Goal: Transaction & Acquisition: Download file/media

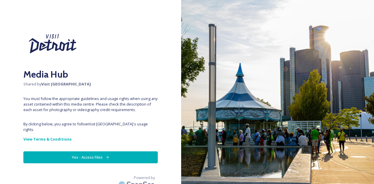
click at [85, 152] on button "Yes - Access Files" at bounding box center [90, 158] width 134 height 12
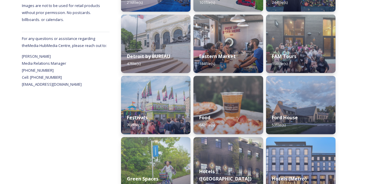
scroll to position [204, 0]
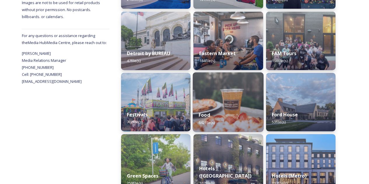
click at [221, 95] on img at bounding box center [228, 102] width 71 height 60
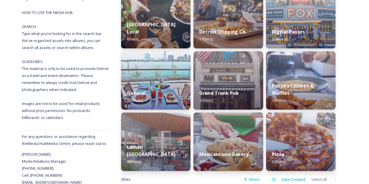
scroll to position [117, 0]
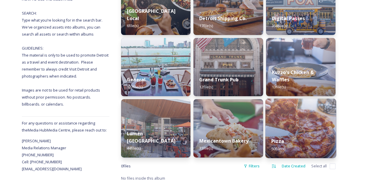
click at [289, 115] on img at bounding box center [300, 129] width 71 height 60
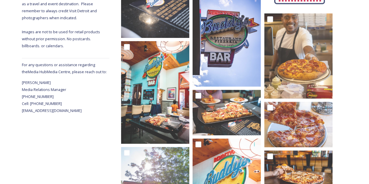
scroll to position [88, 0]
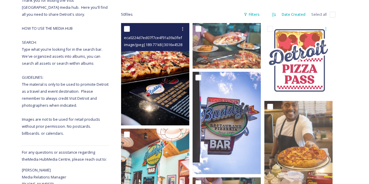
click at [153, 64] on img at bounding box center [155, 74] width 68 height 103
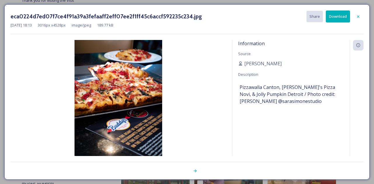
click at [336, 12] on button "Download" at bounding box center [338, 17] width 24 height 12
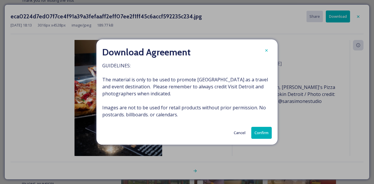
click at [267, 135] on button "Confirm" at bounding box center [261, 133] width 20 height 12
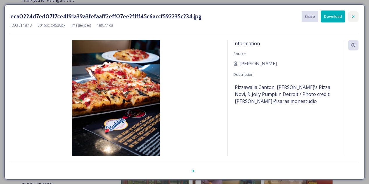
click at [354, 18] on icon at bounding box center [353, 16] width 5 height 5
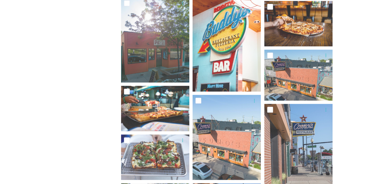
scroll to position [292, 0]
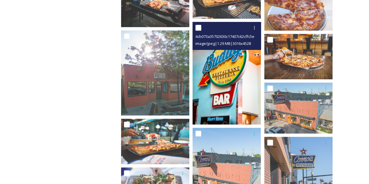
click at [223, 80] on img at bounding box center [227, 73] width 68 height 103
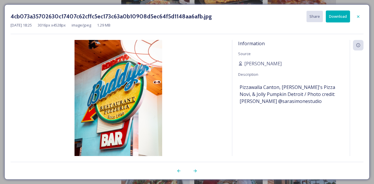
click at [339, 18] on button "Download" at bounding box center [338, 17] width 24 height 12
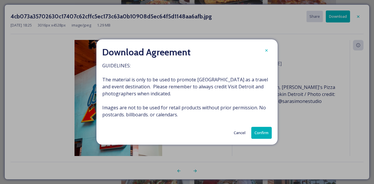
click at [263, 133] on button "Confirm" at bounding box center [261, 133] width 20 height 12
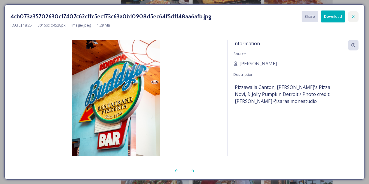
click at [353, 16] on icon at bounding box center [353, 16] width 5 height 5
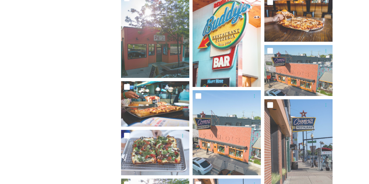
scroll to position [342, 0]
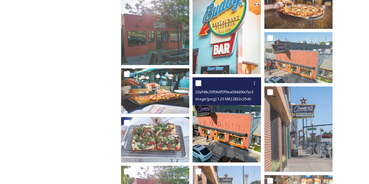
click at [236, 131] on img at bounding box center [227, 120] width 68 height 86
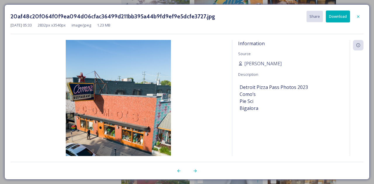
click at [331, 19] on button "Download" at bounding box center [338, 17] width 24 height 12
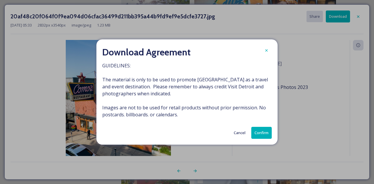
click at [268, 133] on button "Confirm" at bounding box center [261, 133] width 20 height 12
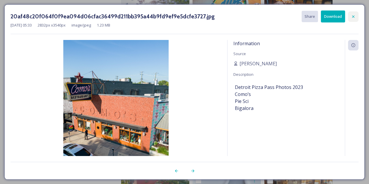
click at [354, 14] on icon at bounding box center [353, 16] width 5 height 5
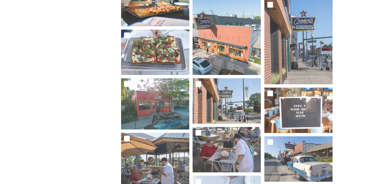
scroll to position [459, 0]
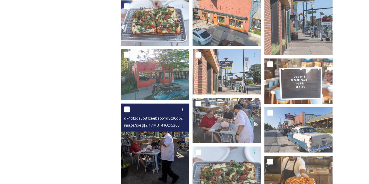
click at [158, 144] on img at bounding box center [155, 147] width 68 height 86
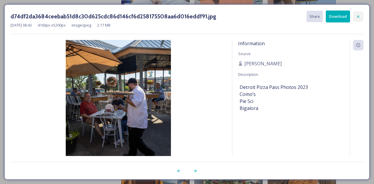
click at [359, 19] on div at bounding box center [358, 16] width 11 height 11
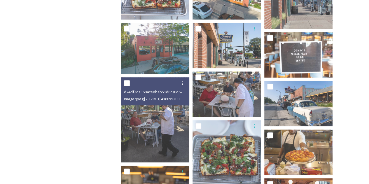
scroll to position [518, 0]
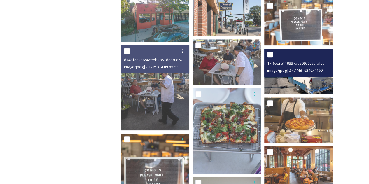
click at [286, 73] on span "image/jpeg | 2.47 MB | 6240 x 4160" at bounding box center [294, 70] width 55 height 5
click at [285, 84] on img at bounding box center [298, 72] width 68 height 46
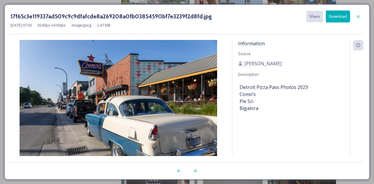
click at [341, 22] on button "Download" at bounding box center [338, 17] width 24 height 12
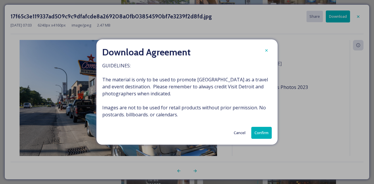
click at [266, 130] on button "Confirm" at bounding box center [261, 133] width 20 height 12
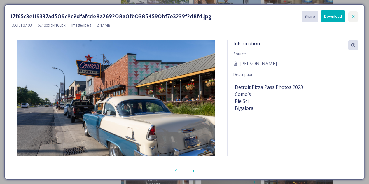
click at [356, 15] on div at bounding box center [353, 16] width 11 height 11
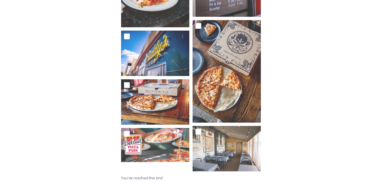
scroll to position [1189, 0]
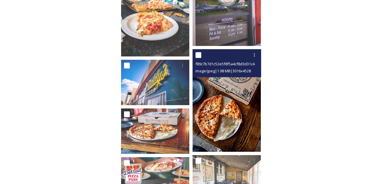
click at [222, 106] on img at bounding box center [227, 100] width 68 height 103
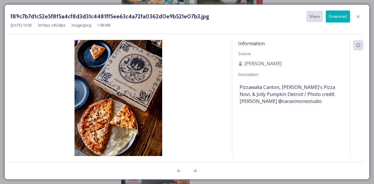
click at [337, 17] on button "Download" at bounding box center [338, 17] width 24 height 12
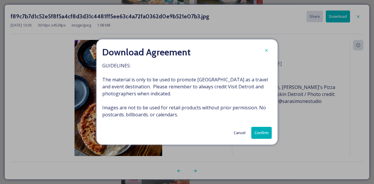
click at [267, 132] on button "Confirm" at bounding box center [261, 133] width 20 height 12
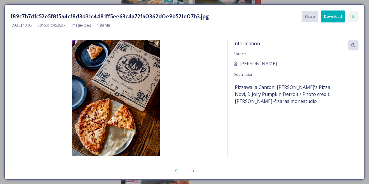
click at [354, 15] on icon at bounding box center [353, 16] width 5 height 5
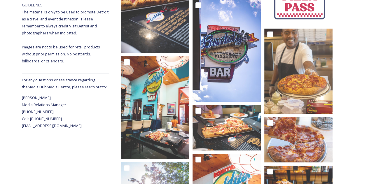
scroll to position [0, 0]
